Goal: Navigation & Orientation: Find specific page/section

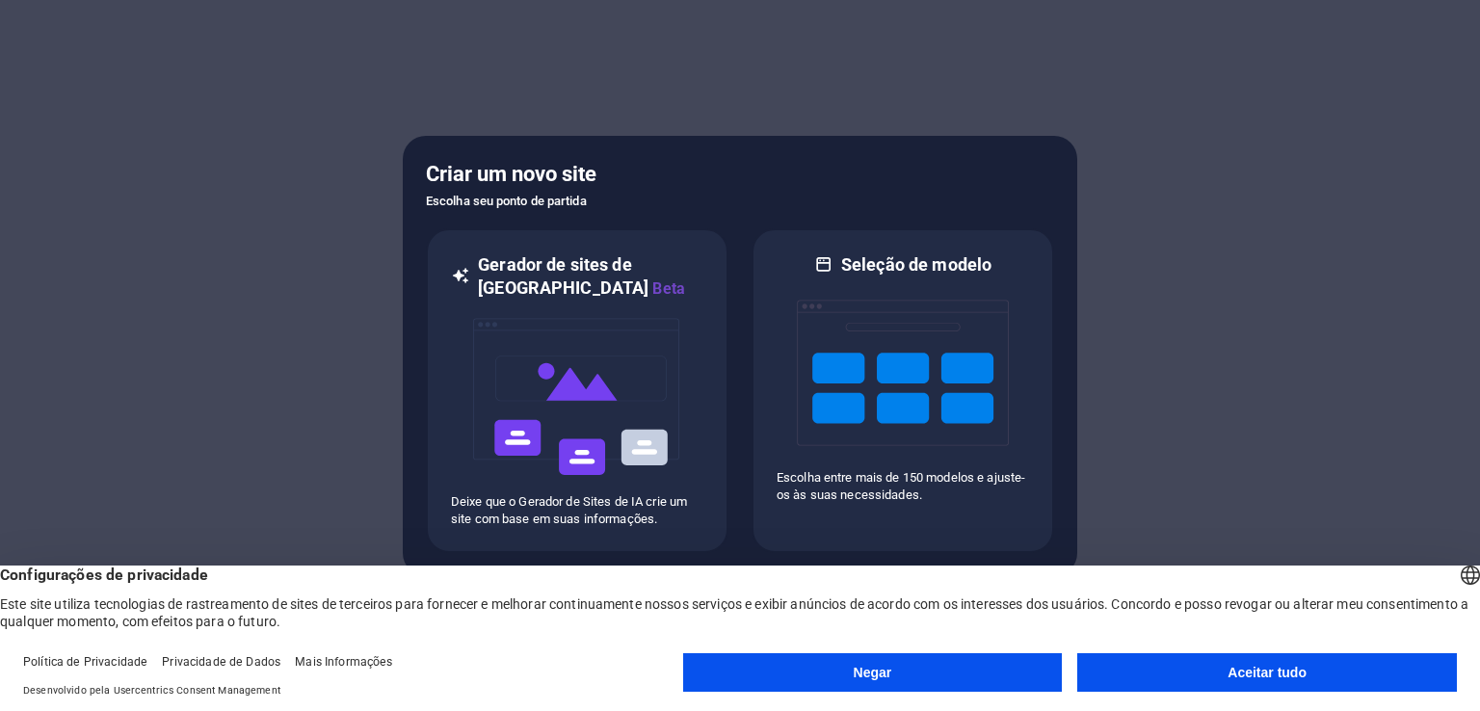
click at [1163, 671] on button "Aceitar tudo" at bounding box center [1267, 672] width 380 height 39
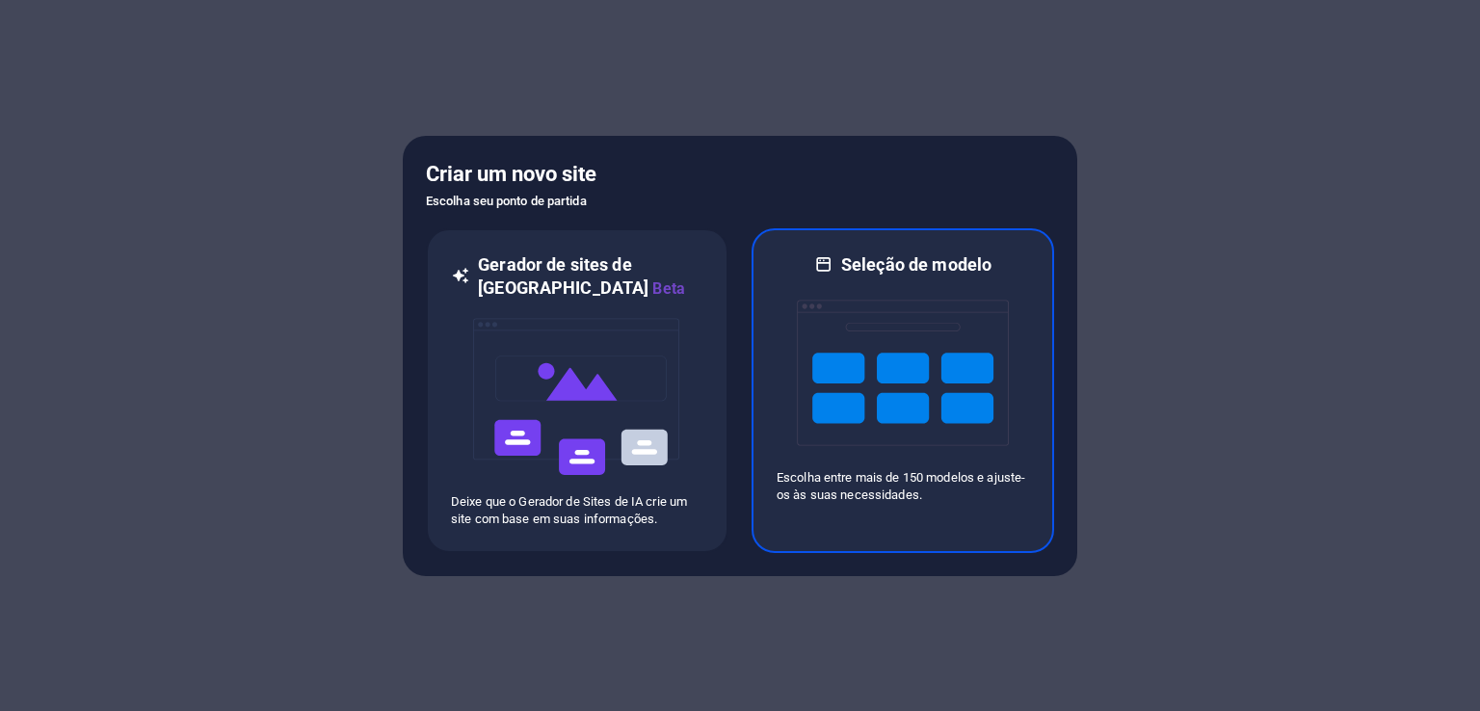
click at [795, 296] on div at bounding box center [903, 373] width 252 height 193
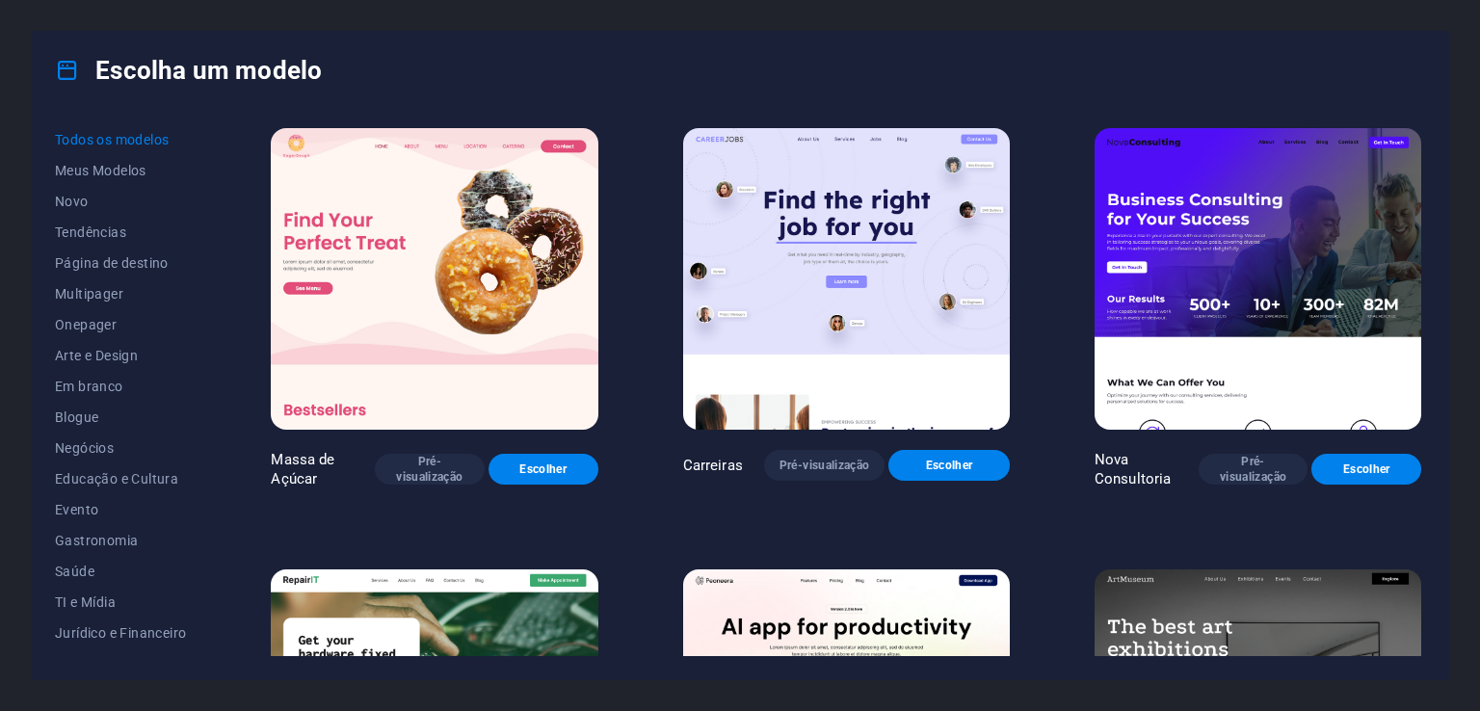
drag, startPoint x: 212, startPoint y: 363, endPoint x: 216, endPoint y: 374, distance: 11.3
click at [216, 374] on div "Todos os modelos Meus Modelos Novo Tendências Página de destino Multipager Onep…" at bounding box center [740, 394] width 1416 height 570
drag, startPoint x: 211, startPoint y: 375, endPoint x: 215, endPoint y: 422, distance: 47.4
click at [209, 422] on div "Todos os modelos Meus Modelos Novo Tendências Página de destino Multipager Onep…" at bounding box center [132, 390] width 154 height 532
click at [84, 414] on font "Blogue" at bounding box center [76, 417] width 43 height 15
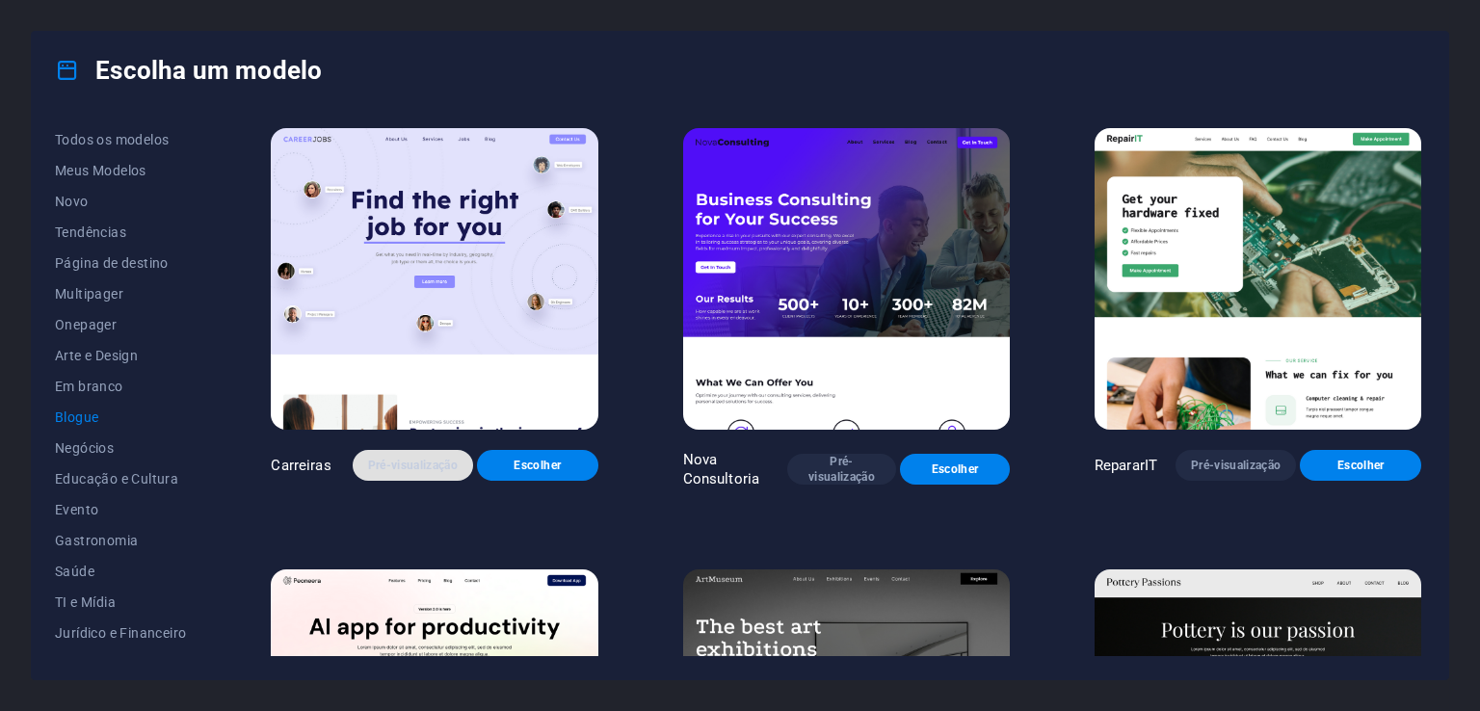
click at [425, 464] on font "Pré-visualização" at bounding box center [413, 465] width 91 height 13
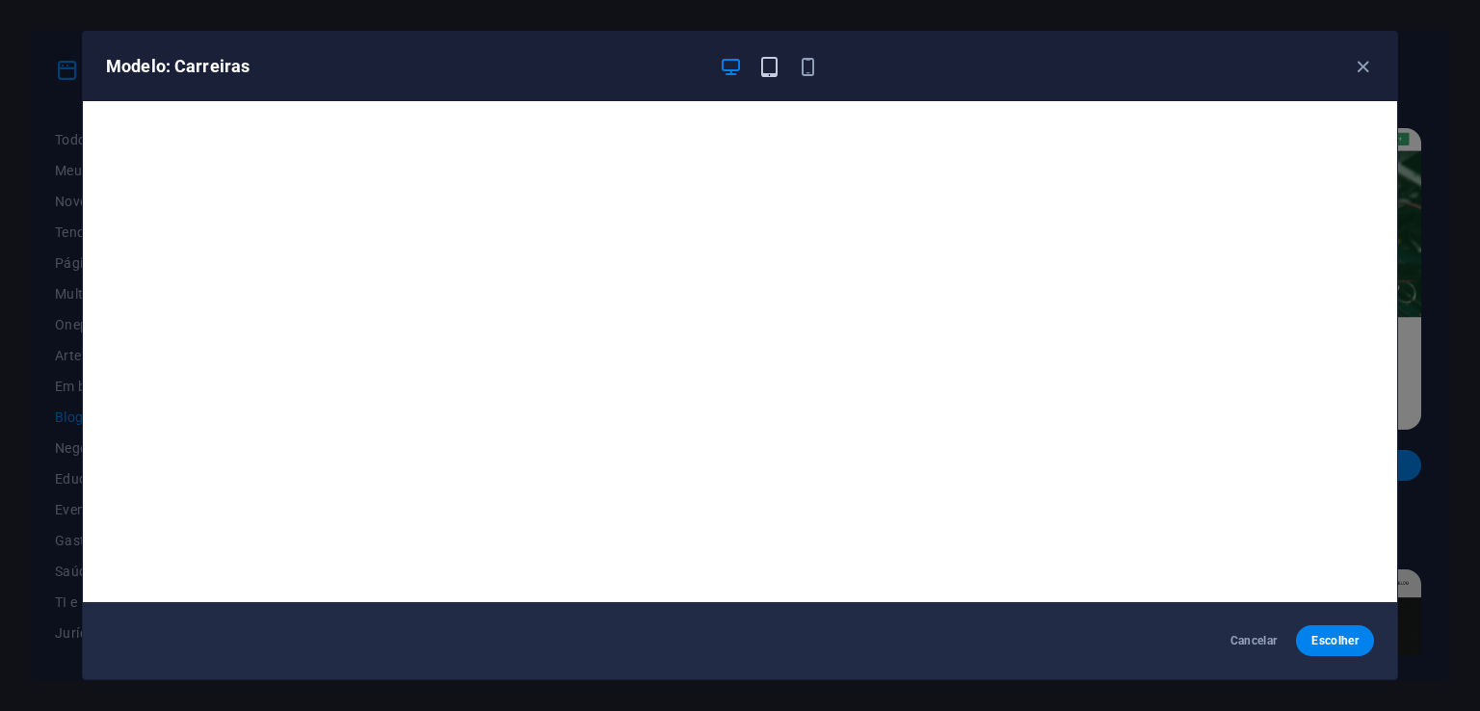
click at [767, 70] on icon "button" at bounding box center [769, 67] width 22 height 22
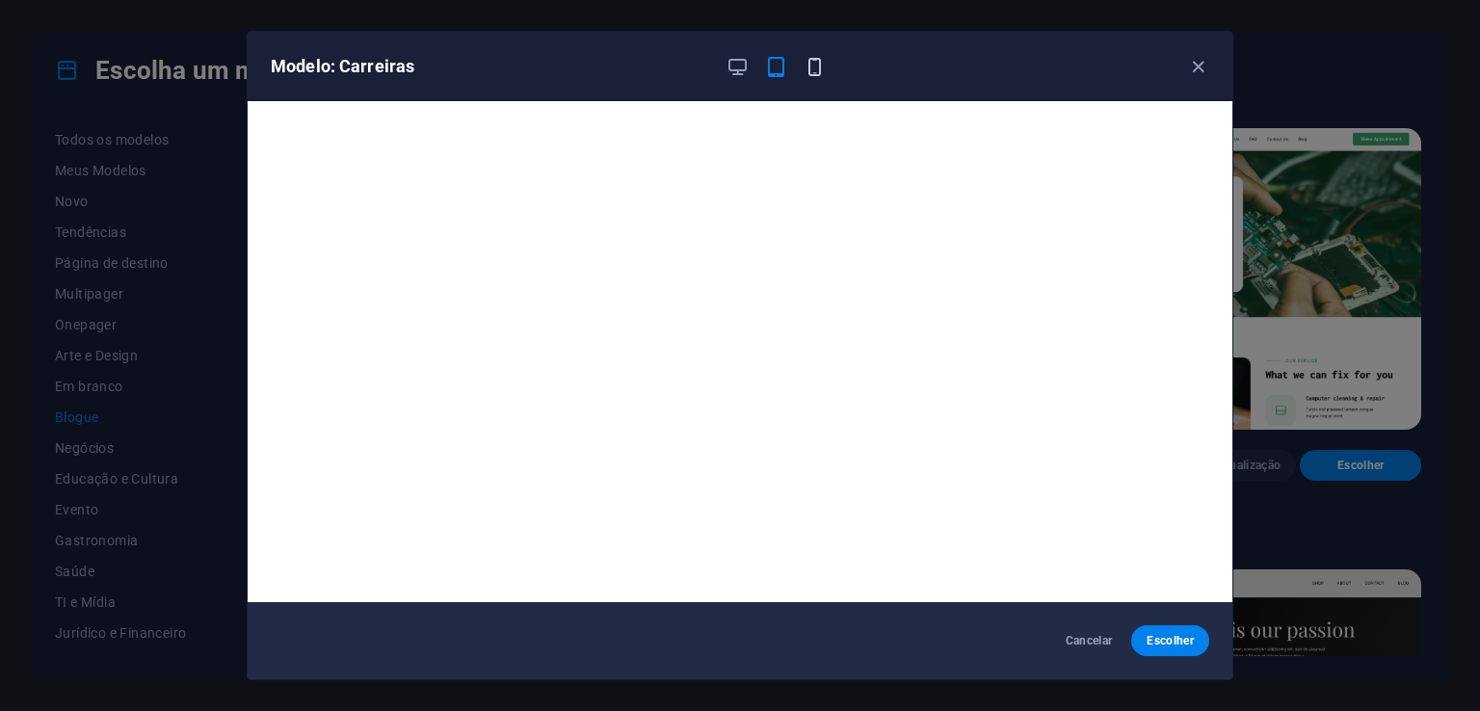
click at [818, 76] on icon "button" at bounding box center [815, 67] width 22 height 22
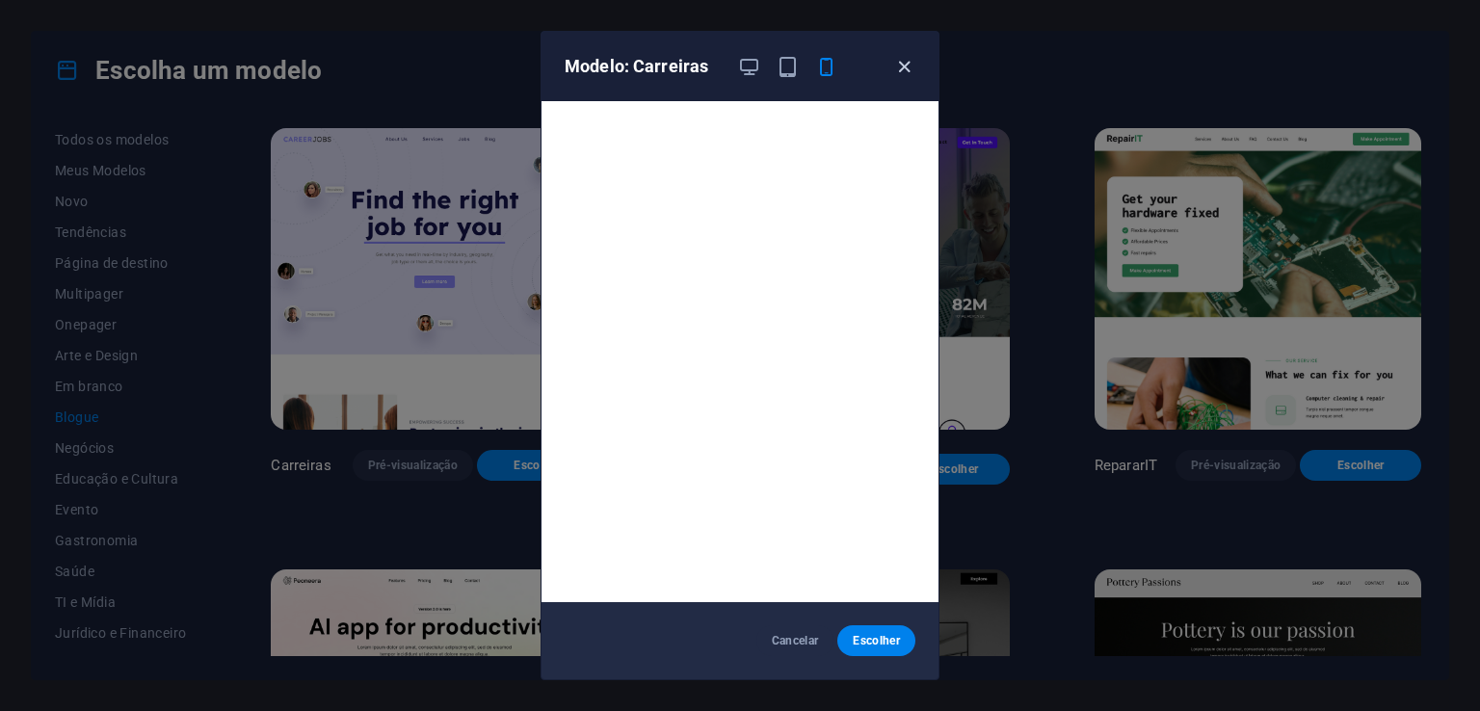
click at [898, 71] on icon "button" at bounding box center [904, 67] width 22 height 22
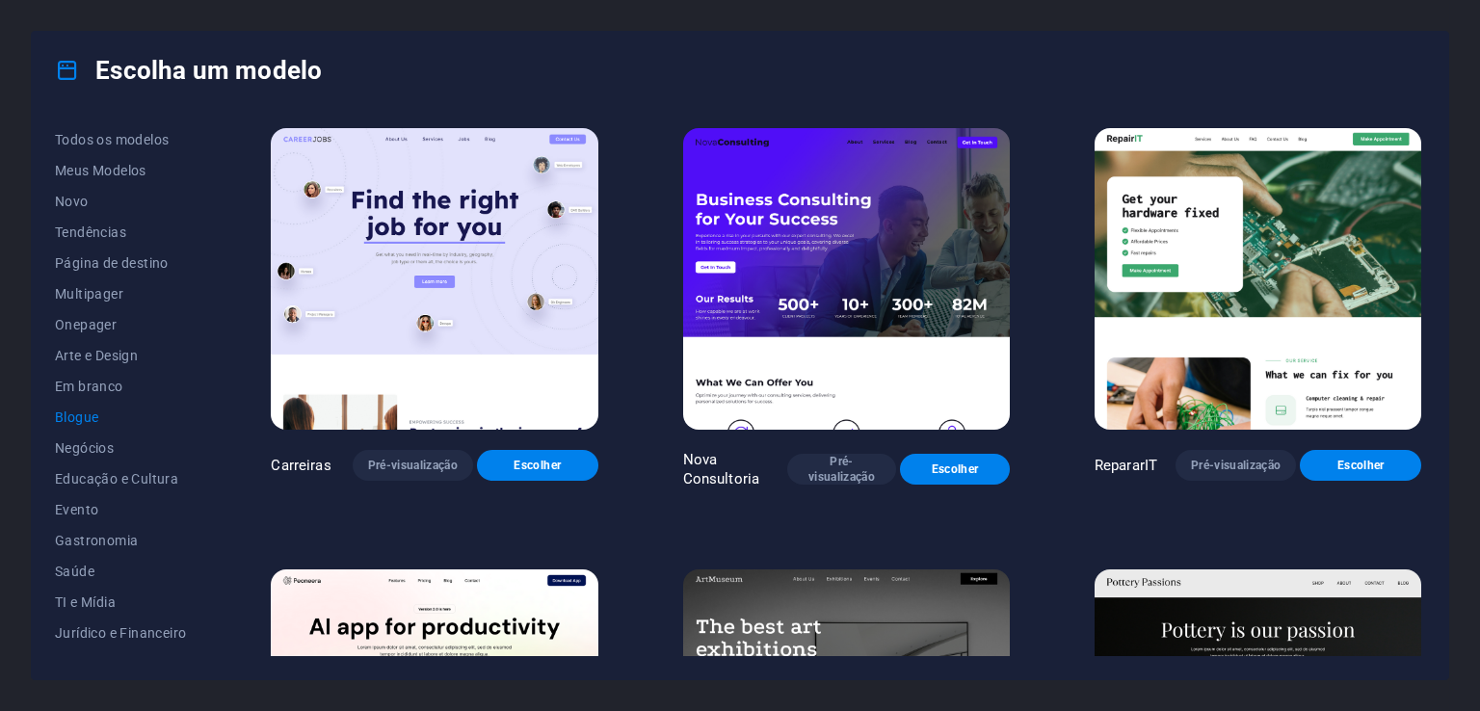
drag, startPoint x: 1424, startPoint y: 150, endPoint x: 1430, endPoint y: 170, distance: 20.1
click at [1430, 170] on div "Todos os modelos Meus Modelos Novo Tendências Página de destino Multipager Onep…" at bounding box center [740, 394] width 1416 height 570
drag, startPoint x: 1424, startPoint y: 155, endPoint x: 1424, endPoint y: 175, distance: 20.2
click at [1424, 175] on div "Carreiras Pré-visualização Escolher Nova Consultoria Pré-visualização Escolher …" at bounding box center [846, 390] width 1158 height 532
